Goal: Check status

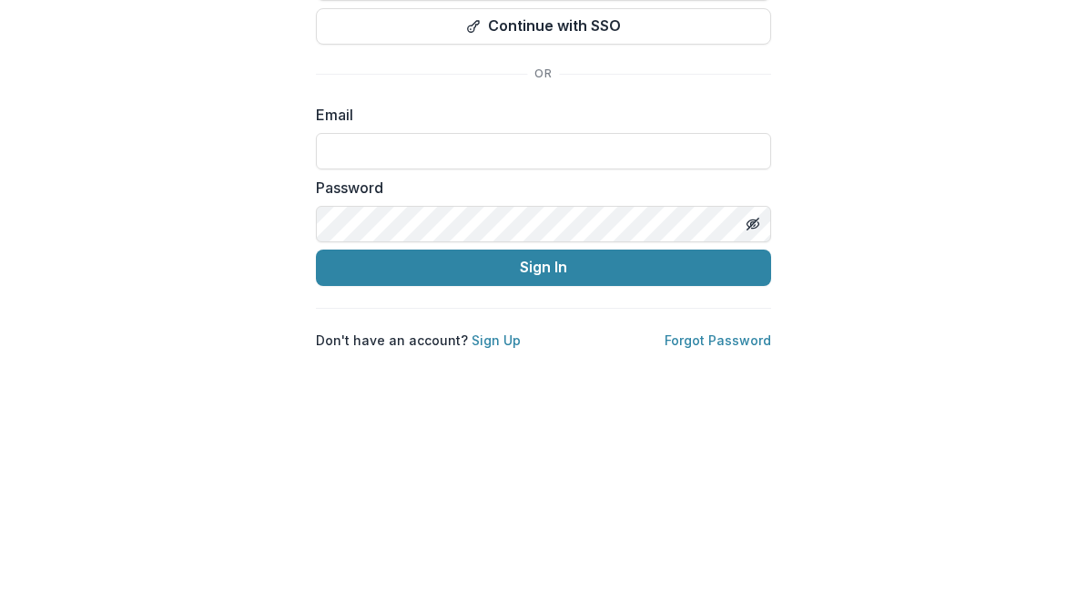
scroll to position [248, 0]
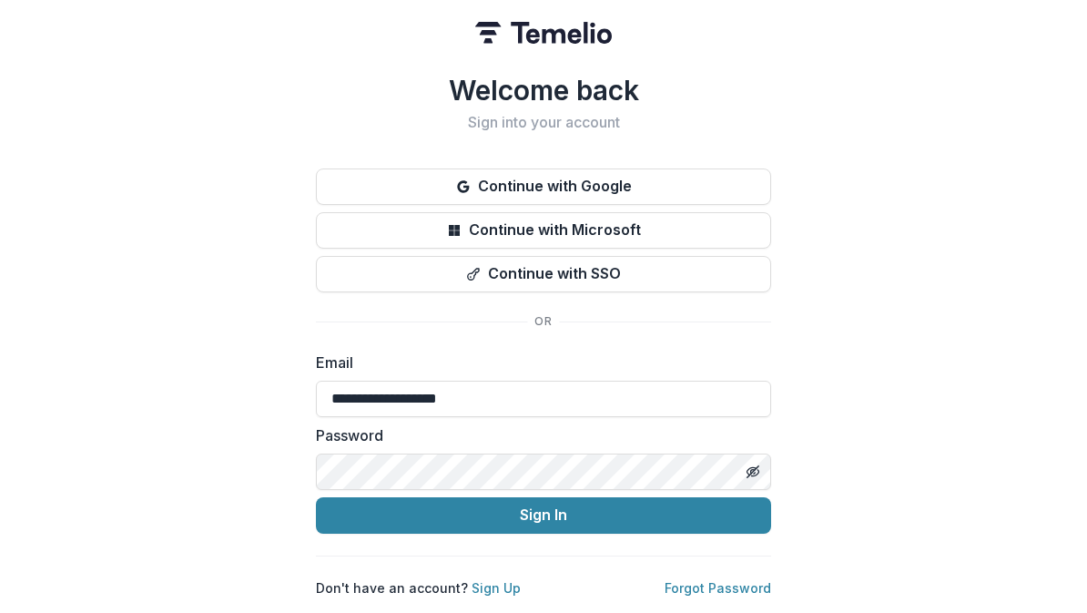
type input "**********"
click at [544, 507] on button "Sign In" at bounding box center [543, 515] width 455 height 36
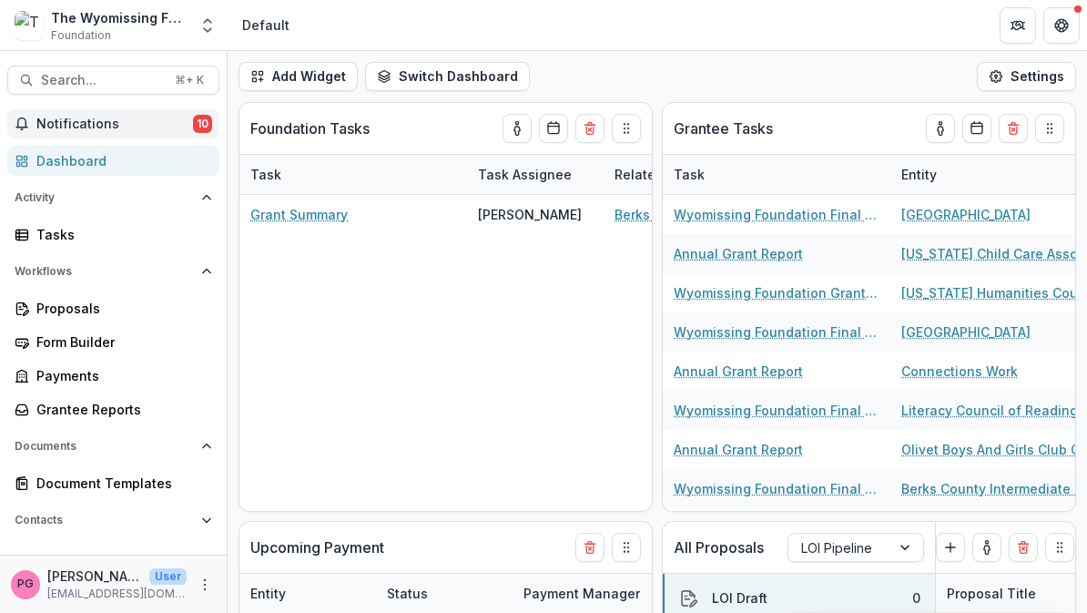
click at [96, 117] on span "Notifications" at bounding box center [114, 124] width 157 height 15
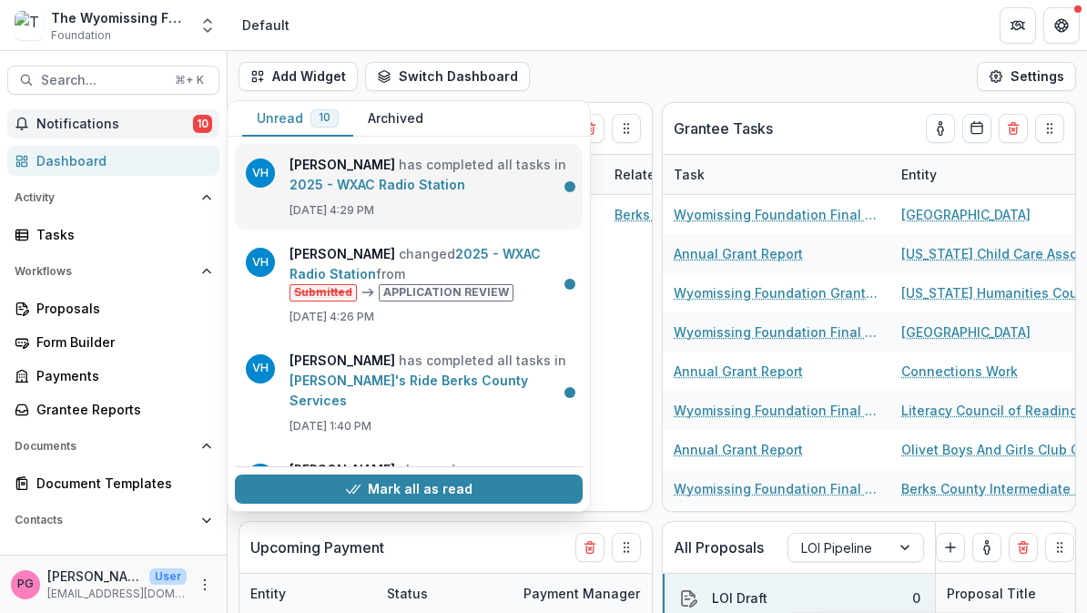
click at [388, 178] on link "2025 - WXAC Radio Station" at bounding box center [378, 184] width 176 height 15
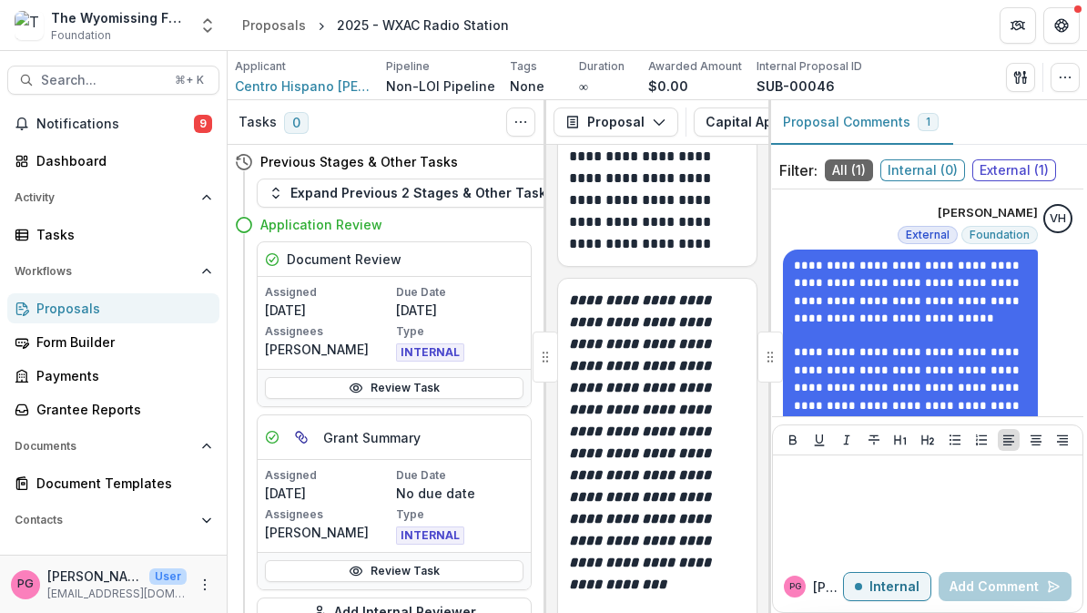
scroll to position [3776, 0]
